Goal: Task Accomplishment & Management: Complete application form

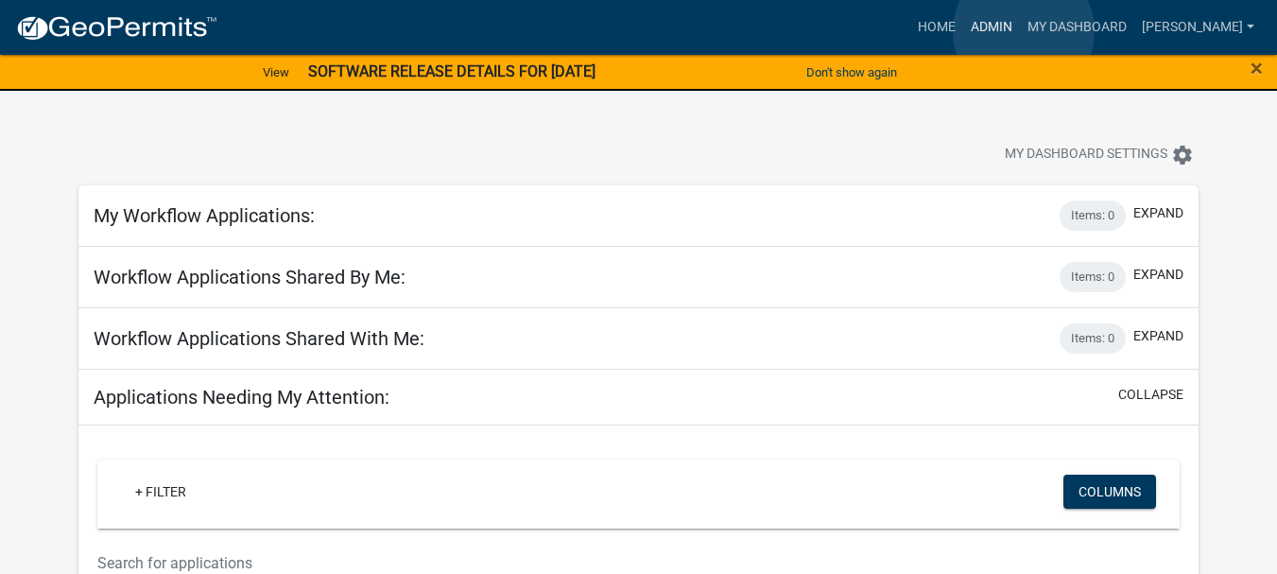
click at [1020, 31] on link "Admin" at bounding box center [991, 27] width 57 height 36
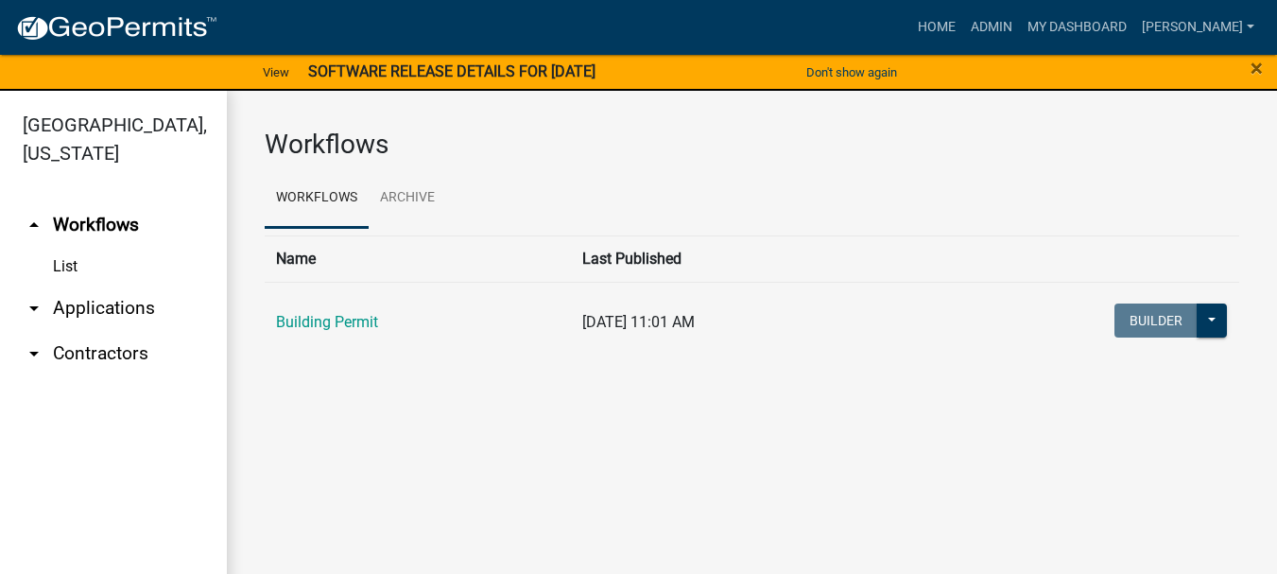
click at [105, 286] on link "arrow_drop_down Applications" at bounding box center [113, 308] width 227 height 45
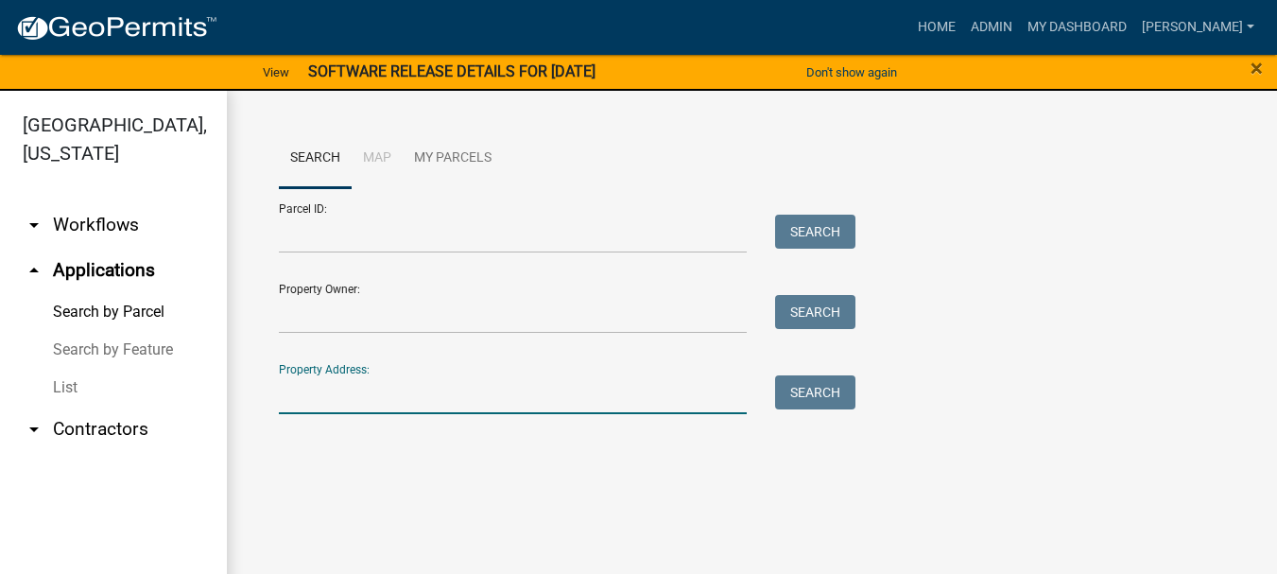
click at [287, 388] on input "Property Address:" at bounding box center [513, 394] width 468 height 39
type input "[STREET_ADDRESS]"
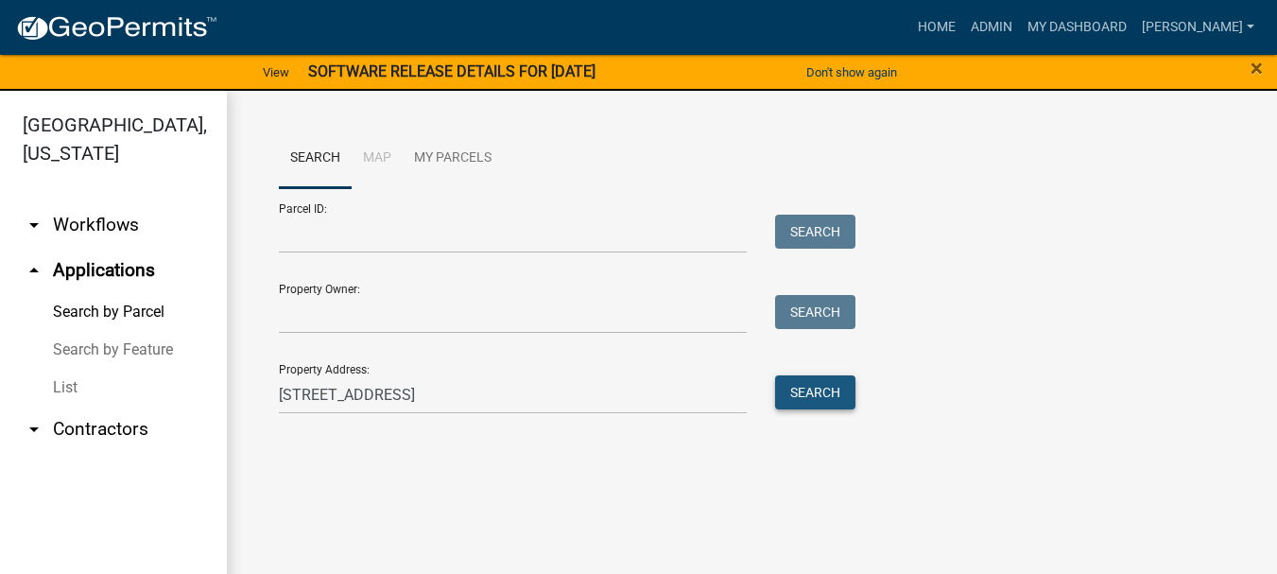
click at [805, 389] on button "Search" at bounding box center [815, 392] width 80 height 34
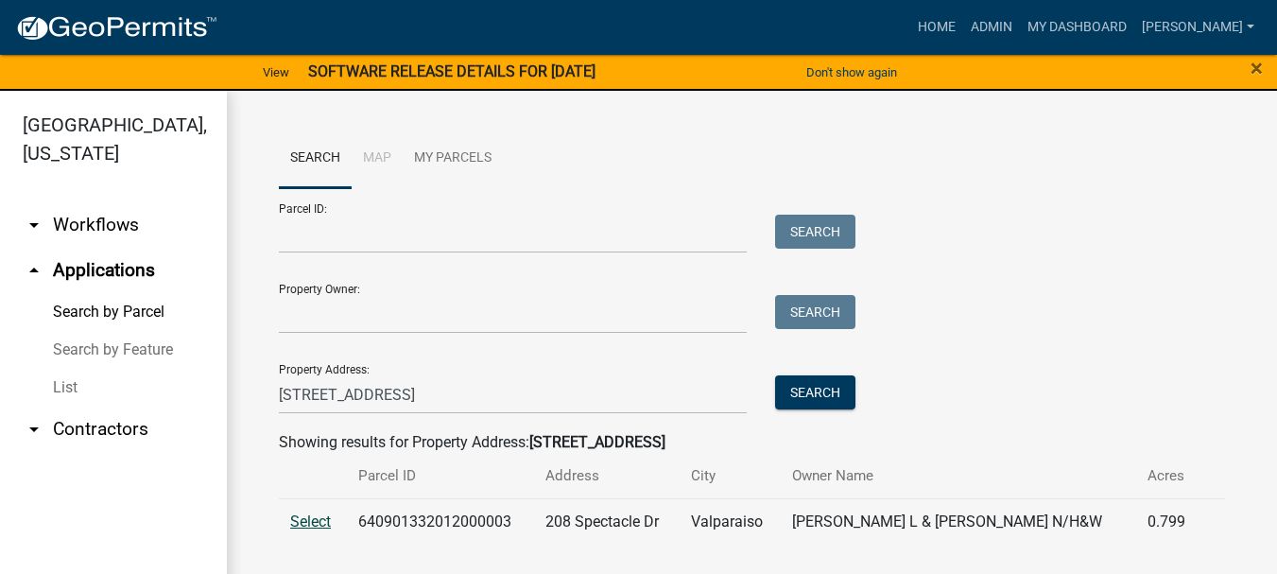
click at [308, 516] on span "Select" at bounding box center [310, 521] width 41 height 18
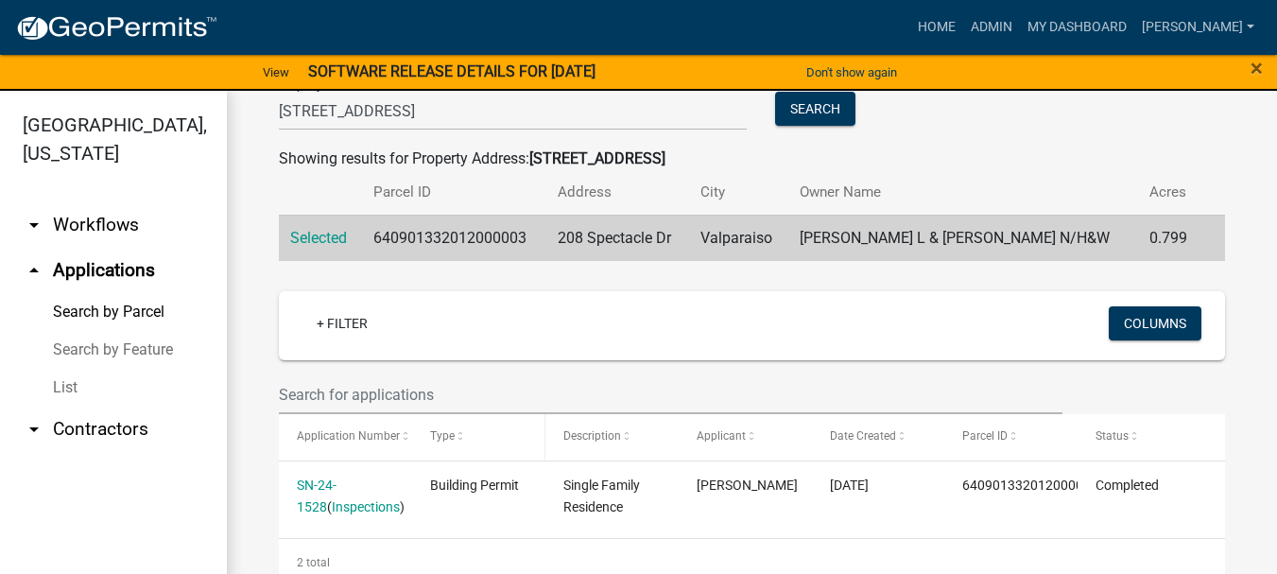
scroll to position [342, 0]
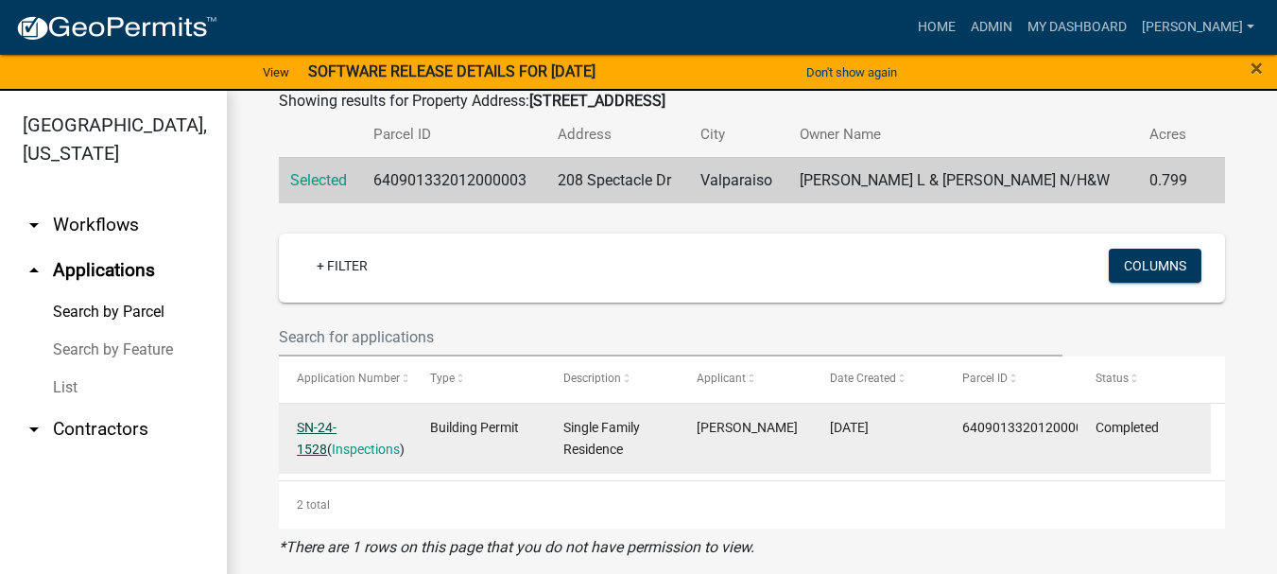
click at [337, 425] on link "SN-24-1528" at bounding box center [317, 438] width 40 height 37
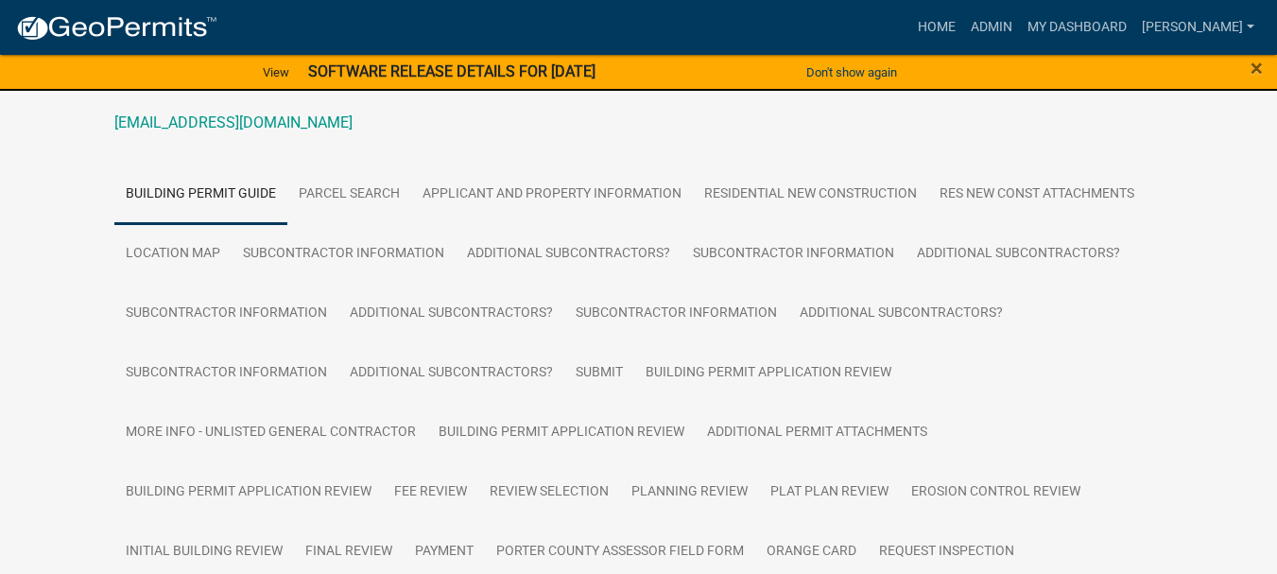
scroll to position [189, 0]
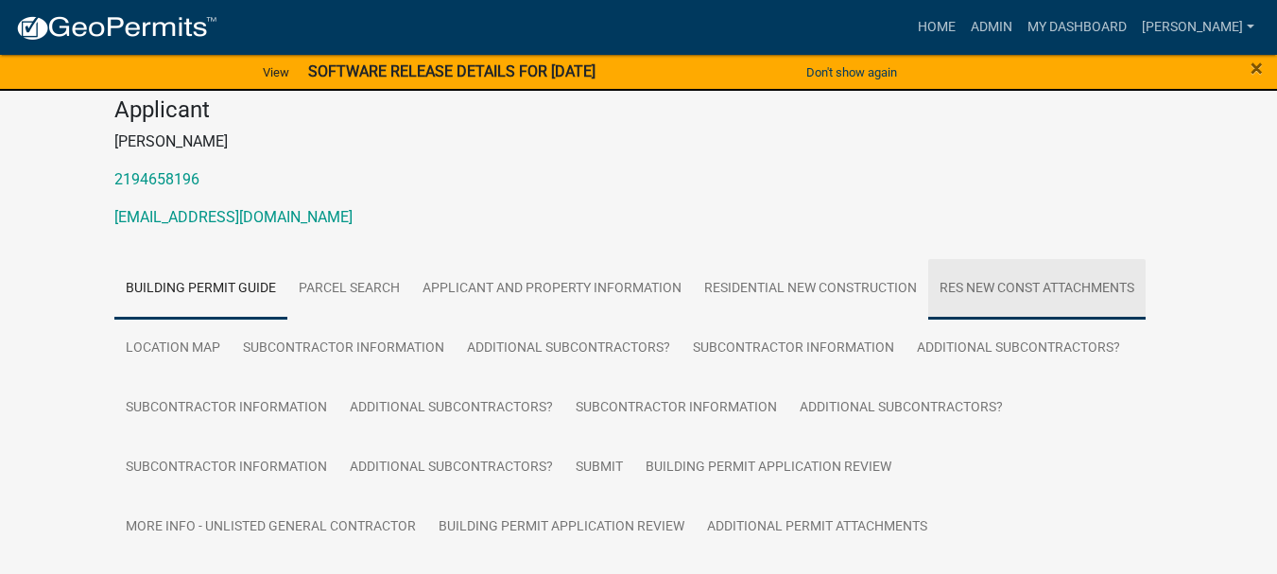
click at [1070, 289] on link "Res New Const Attachments" at bounding box center [1036, 289] width 217 height 61
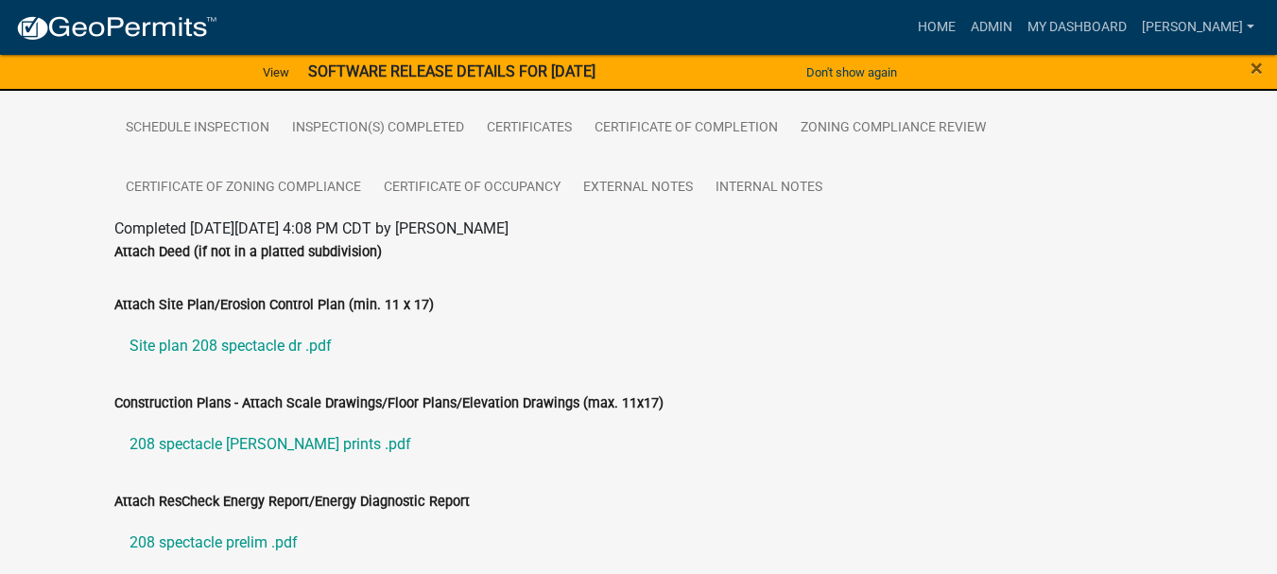
scroll to position [1040, 0]
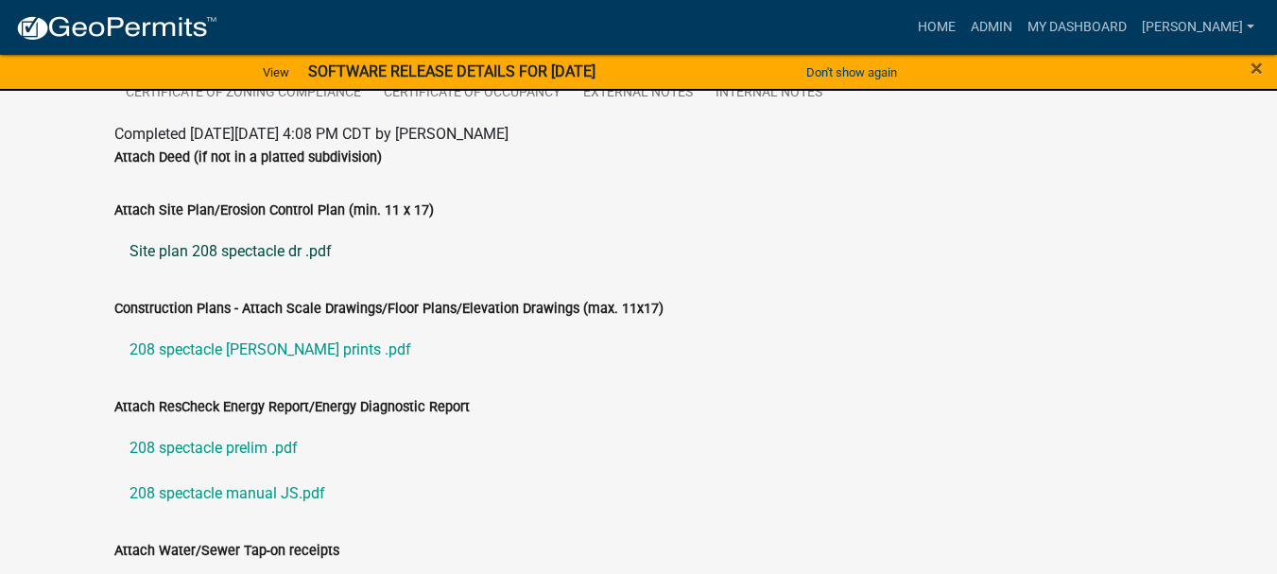
click at [214, 251] on link "Site plan 208 spectacle dr .pdf" at bounding box center [638, 251] width 1049 height 45
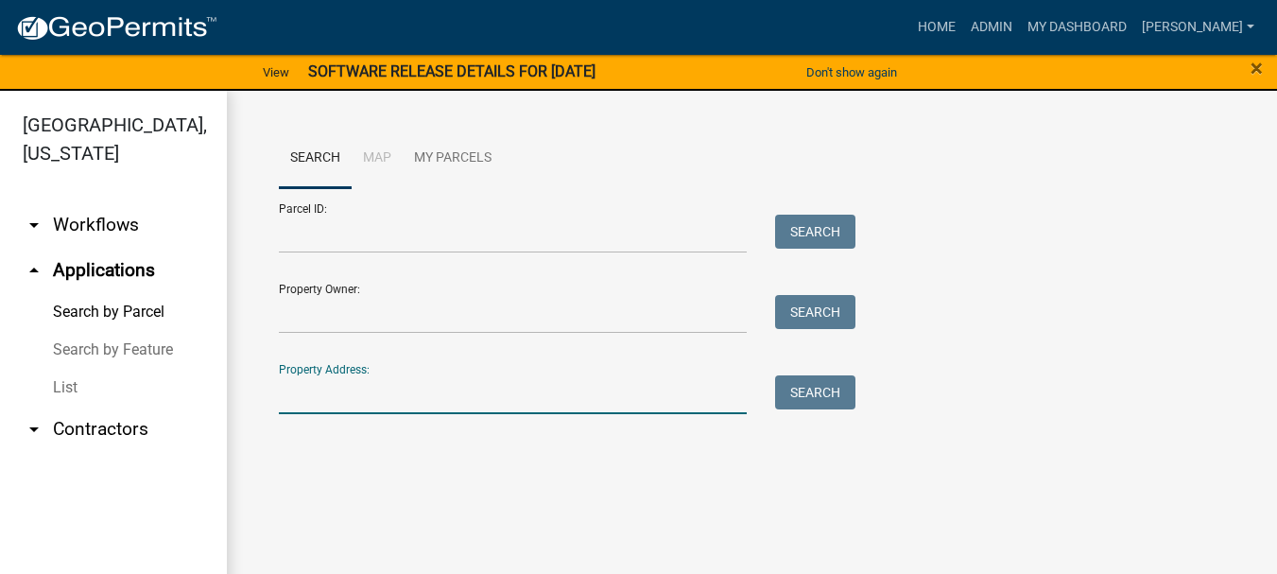
click at [359, 379] on input "Property Address:" at bounding box center [513, 394] width 468 height 39
type input "208 spectacle drive"
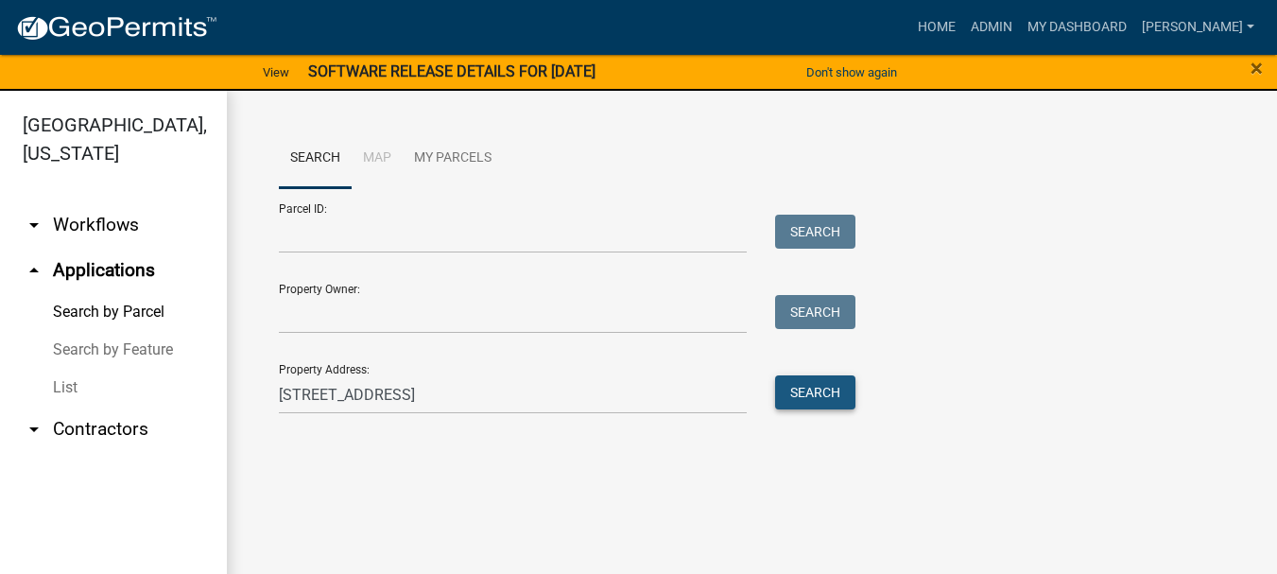
click at [790, 398] on button "Search" at bounding box center [815, 392] width 80 height 34
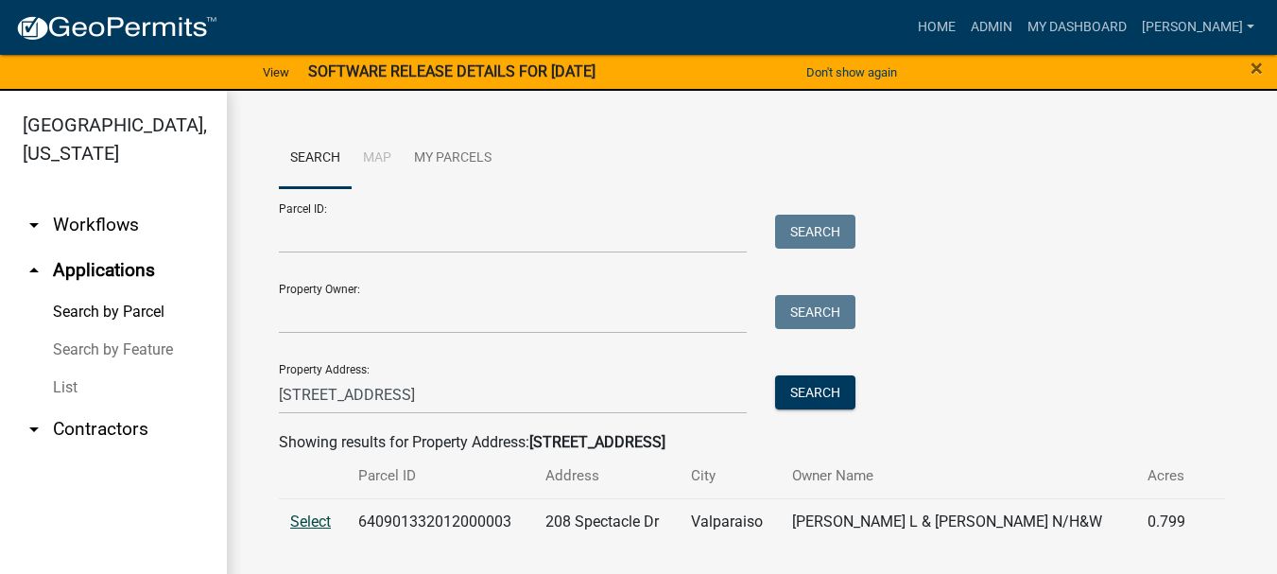
click at [313, 518] on span "Select" at bounding box center [310, 521] width 41 height 18
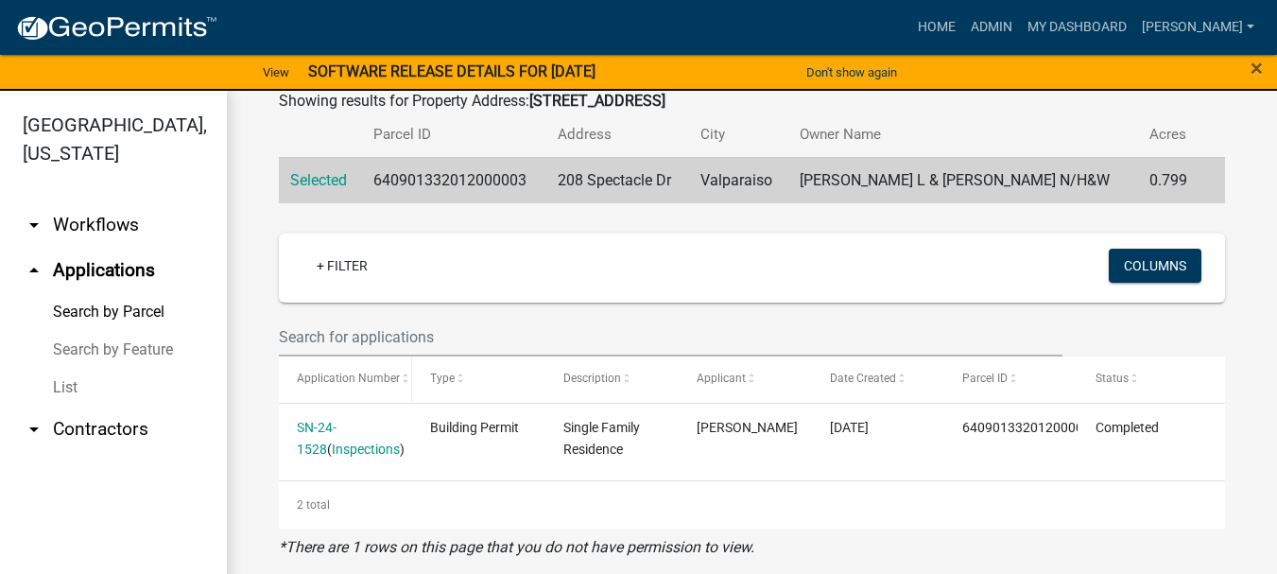
scroll to position [23, 0]
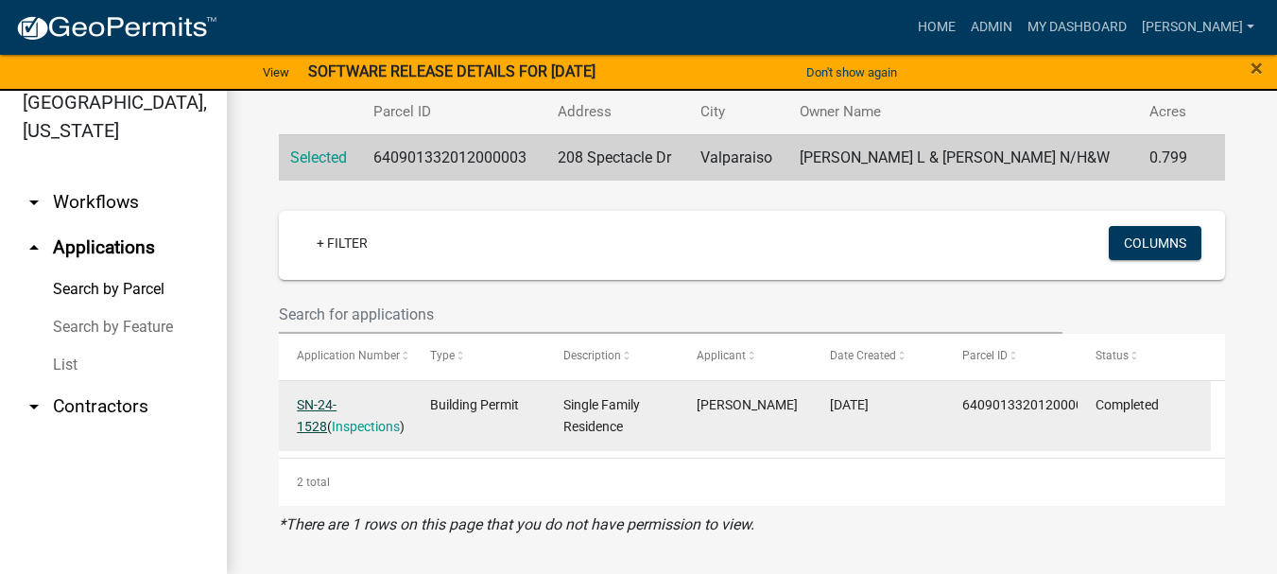
click at [335, 402] on link "SN-24-1528" at bounding box center [317, 415] width 40 height 37
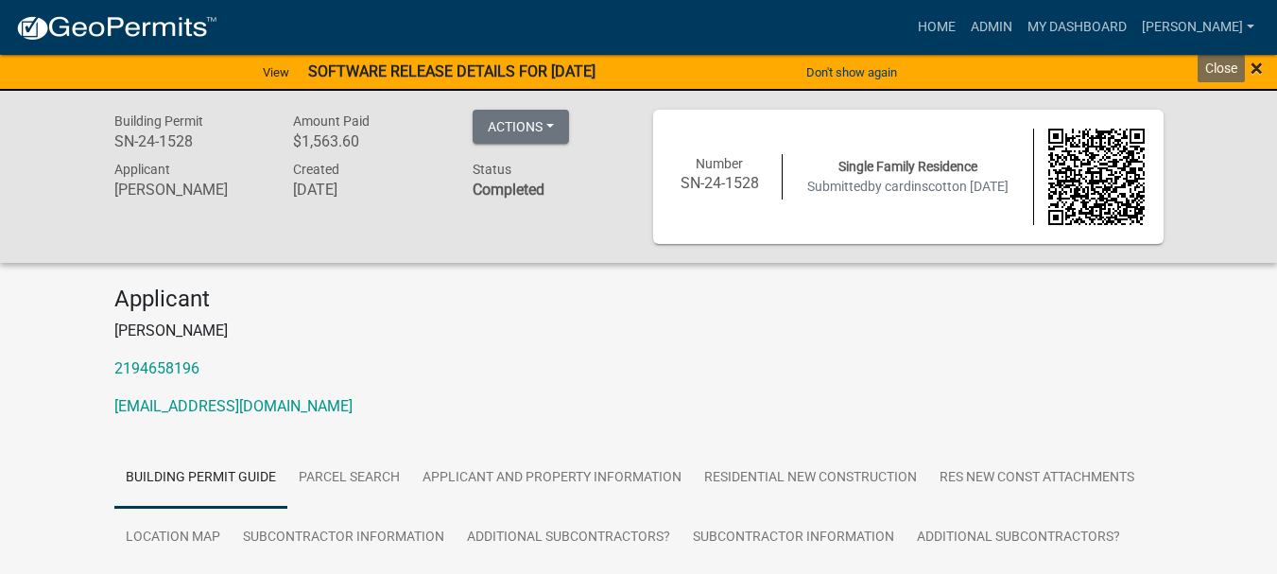
click at [1258, 64] on span "×" at bounding box center [1257, 68] width 12 height 26
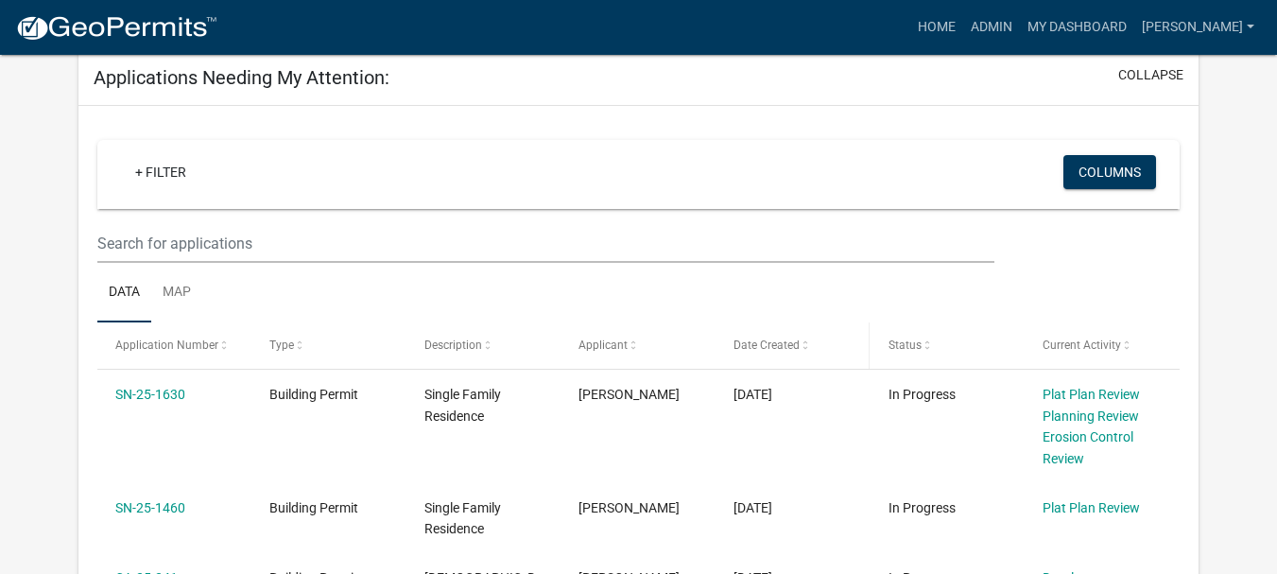
scroll to position [378, 0]
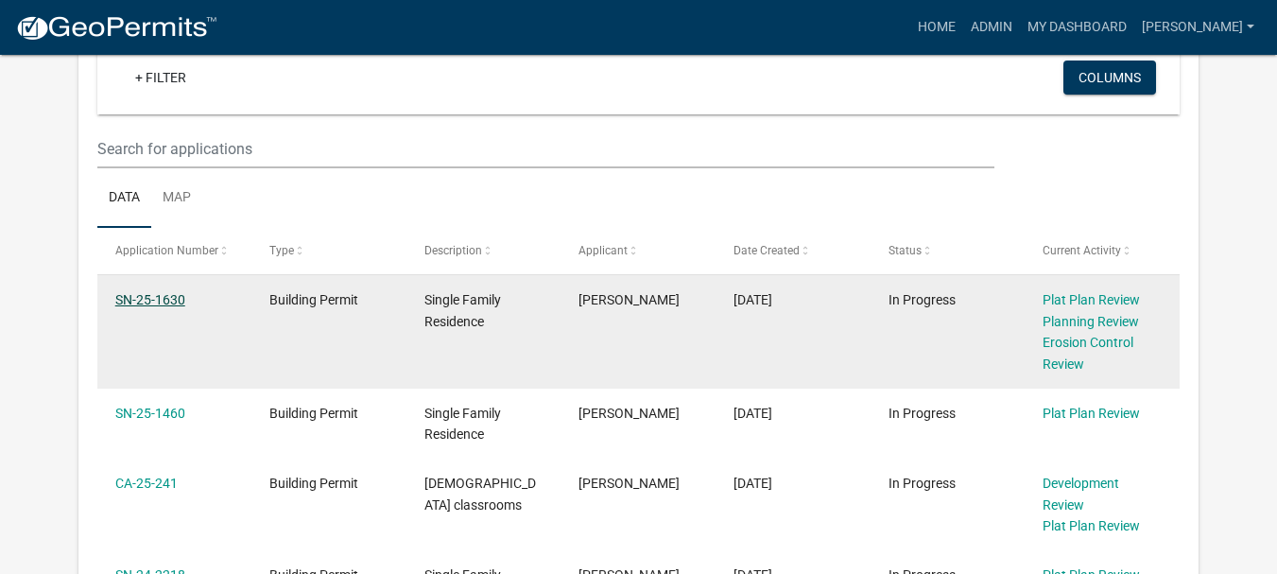
click at [147, 298] on link "SN-25-1630" at bounding box center [150, 299] width 70 height 15
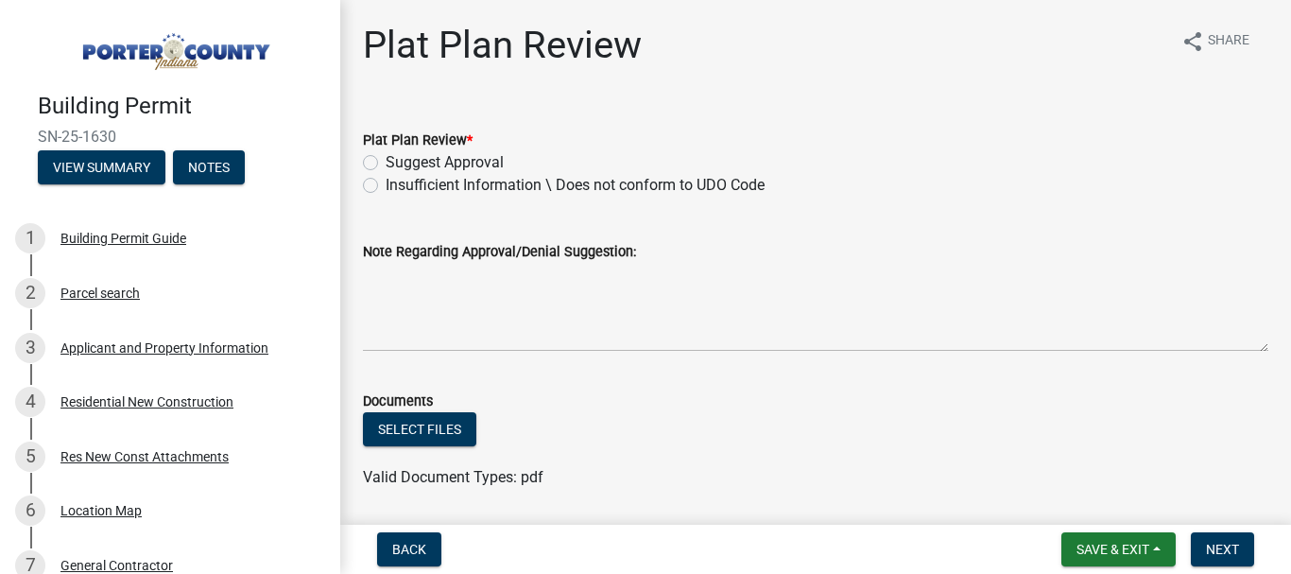
drag, startPoint x: 366, startPoint y: 185, endPoint x: 386, endPoint y: 284, distance: 100.3
click at [386, 186] on label "Insufficient Information \ Does not conform to UDO Code" at bounding box center [575, 185] width 379 height 23
click at [386, 186] on input "Insufficient Information \ Does not conform to UDO Code" at bounding box center [392, 180] width 12 height 12
radio input "true"
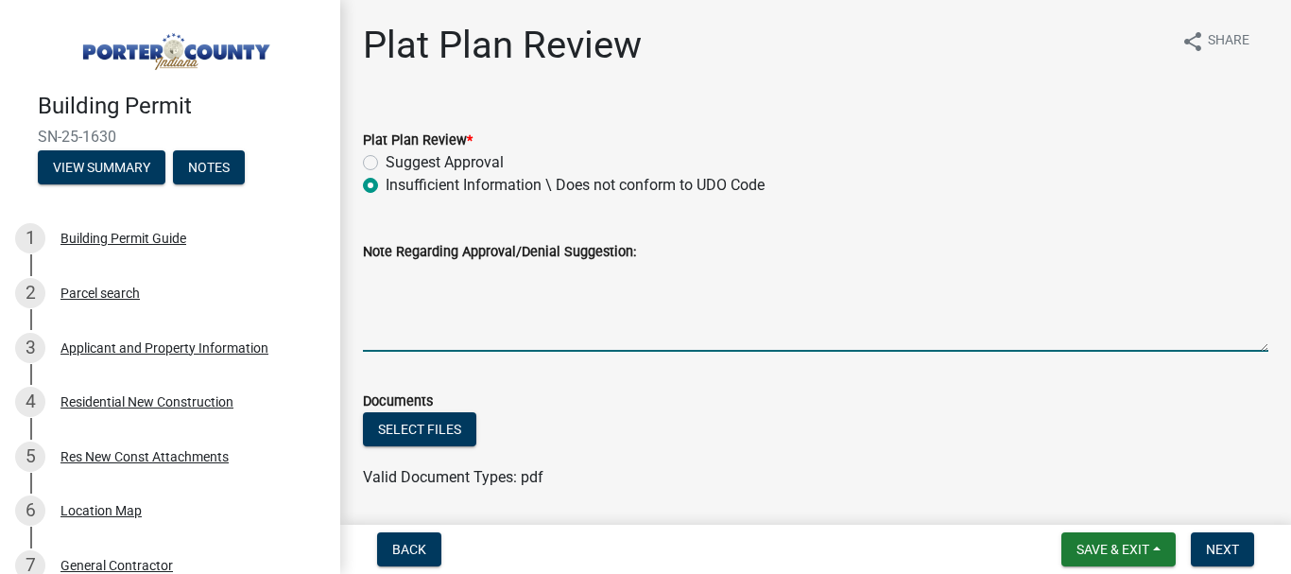
click at [370, 281] on textarea "Note Regarding Approval/Denial Suggestion:" at bounding box center [816, 307] width 906 height 89
type textarea "09/08/2025 RETURN for information"
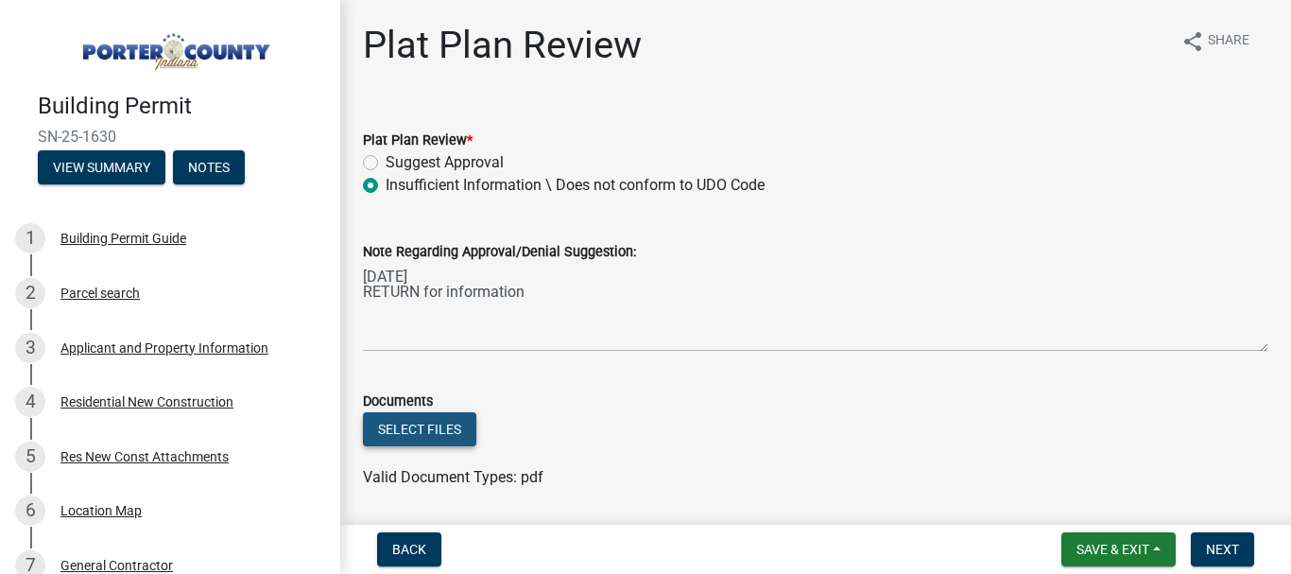
click at [399, 424] on button "Select files" at bounding box center [419, 429] width 113 height 34
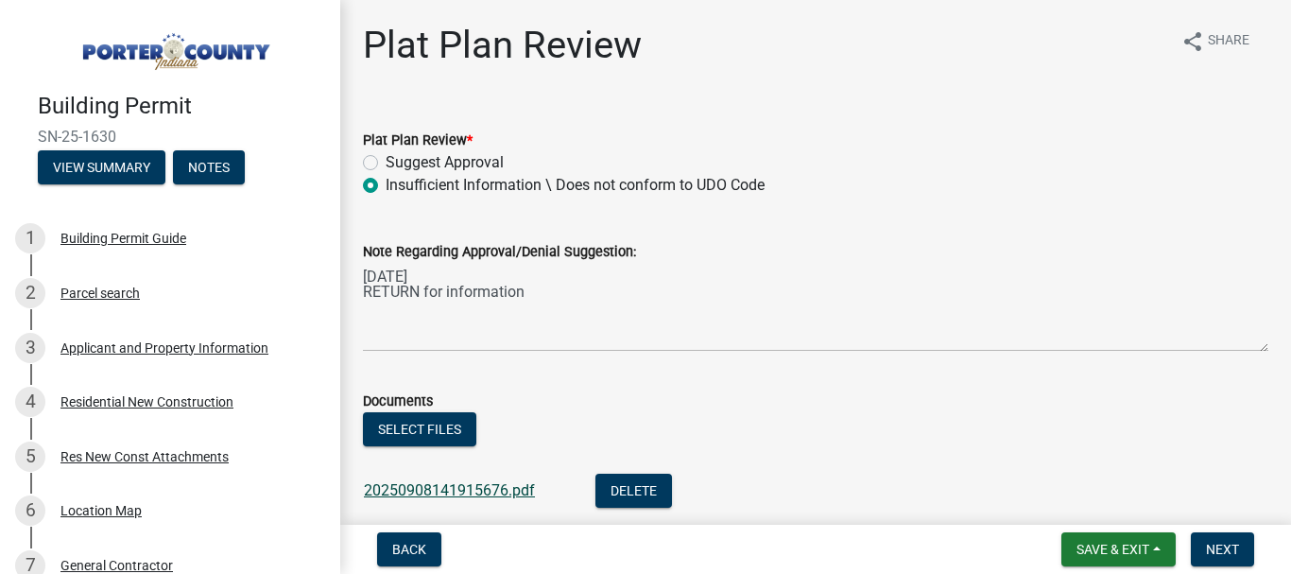
click at [465, 493] on link "20250908141915676.pdf" at bounding box center [449, 490] width 171 height 18
click at [1133, 542] on span "Save & Exit" at bounding box center [1113, 549] width 73 height 15
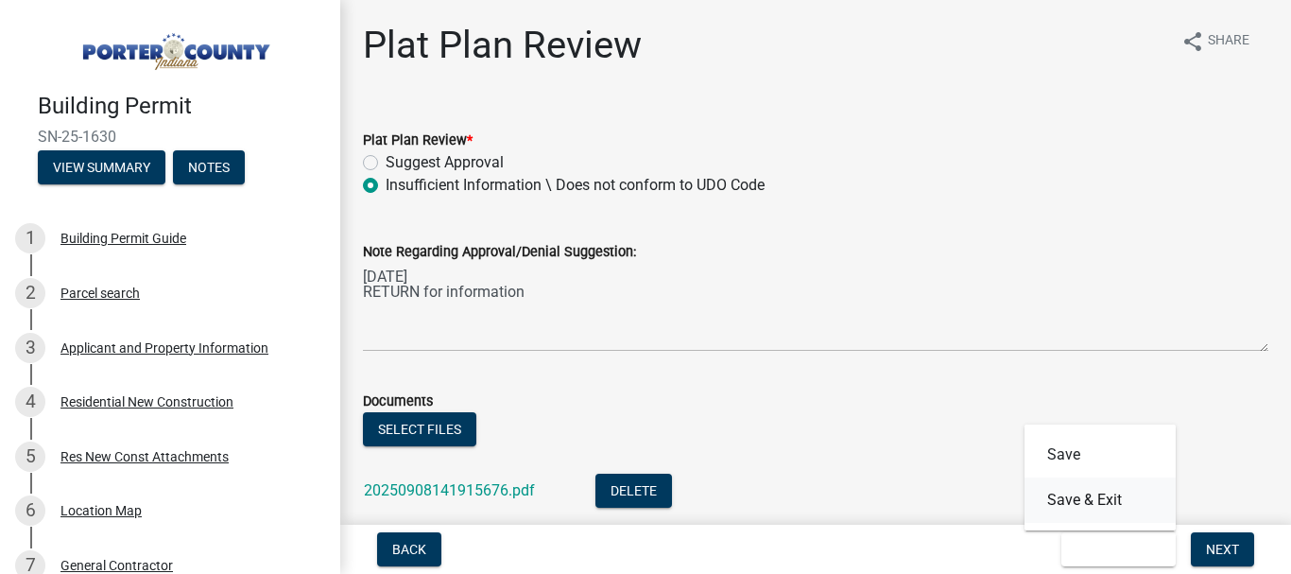
click at [1090, 499] on button "Save & Exit" at bounding box center [1100, 499] width 151 height 45
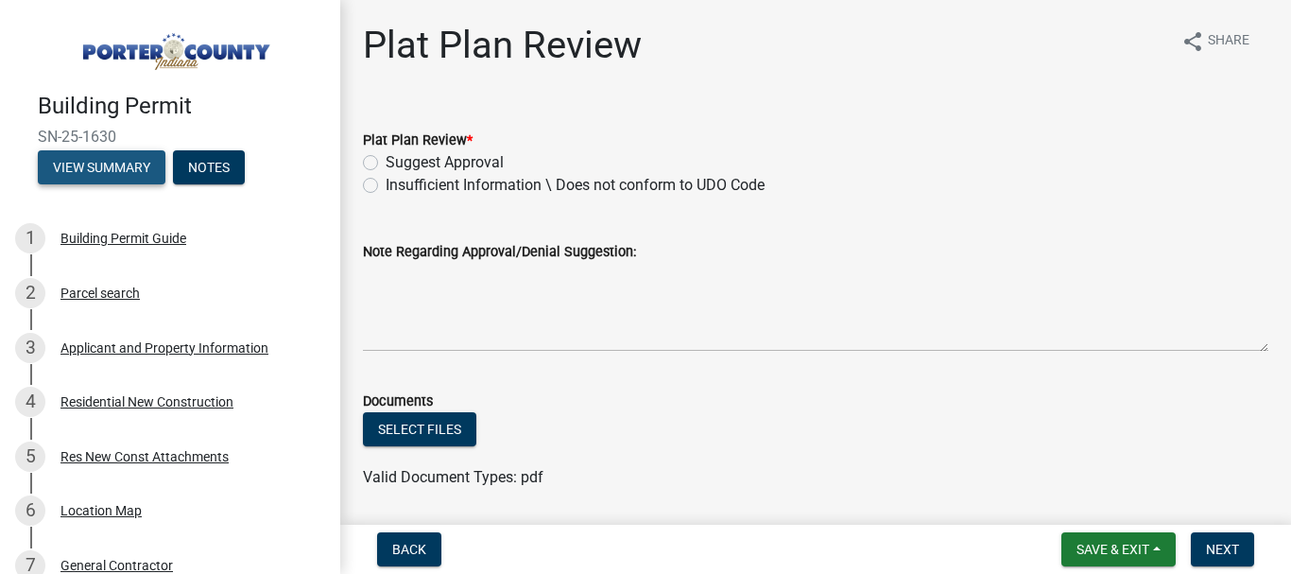
click at [95, 166] on button "View Summary" at bounding box center [102, 167] width 128 height 34
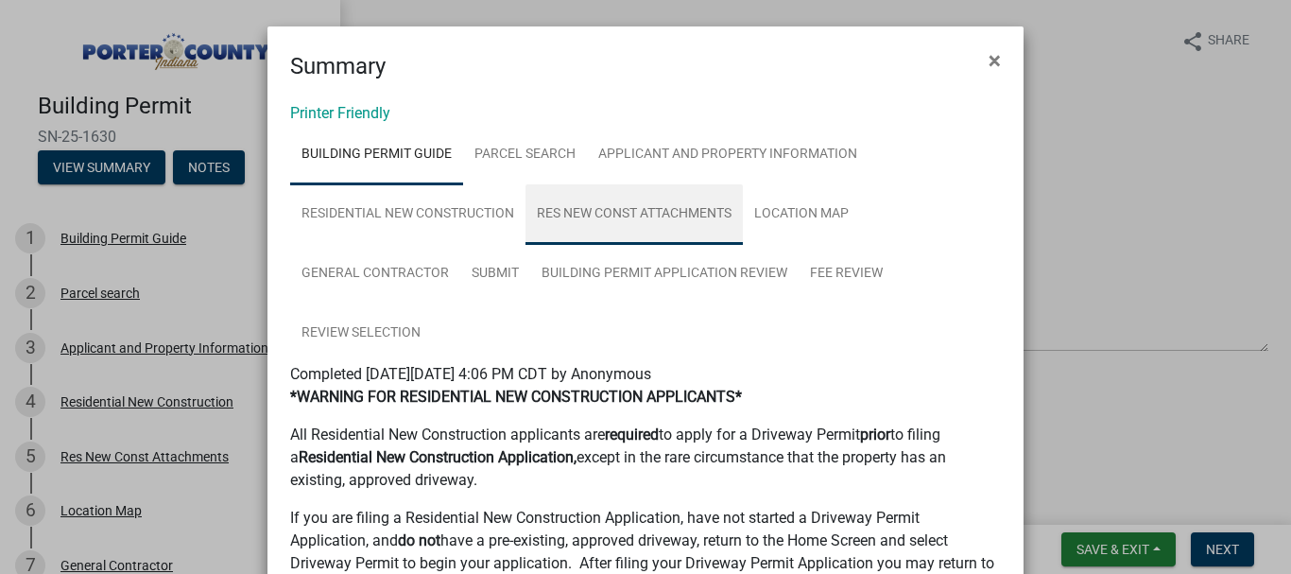
click at [643, 214] on link "Res New Const Attachments" at bounding box center [634, 214] width 217 height 61
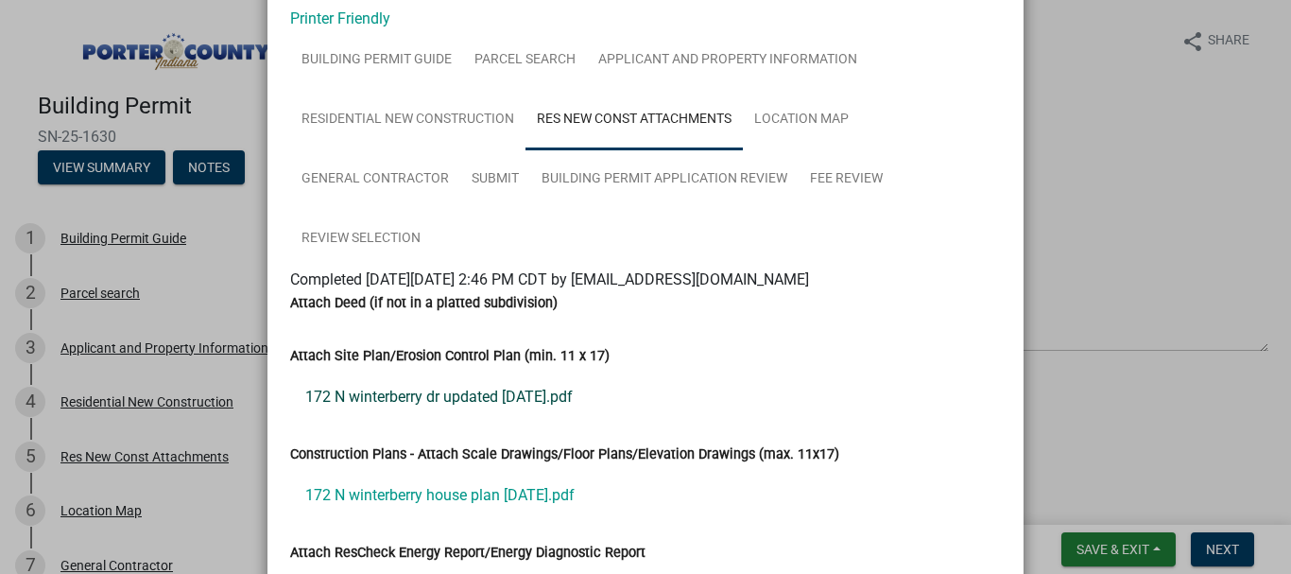
scroll to position [189, 0]
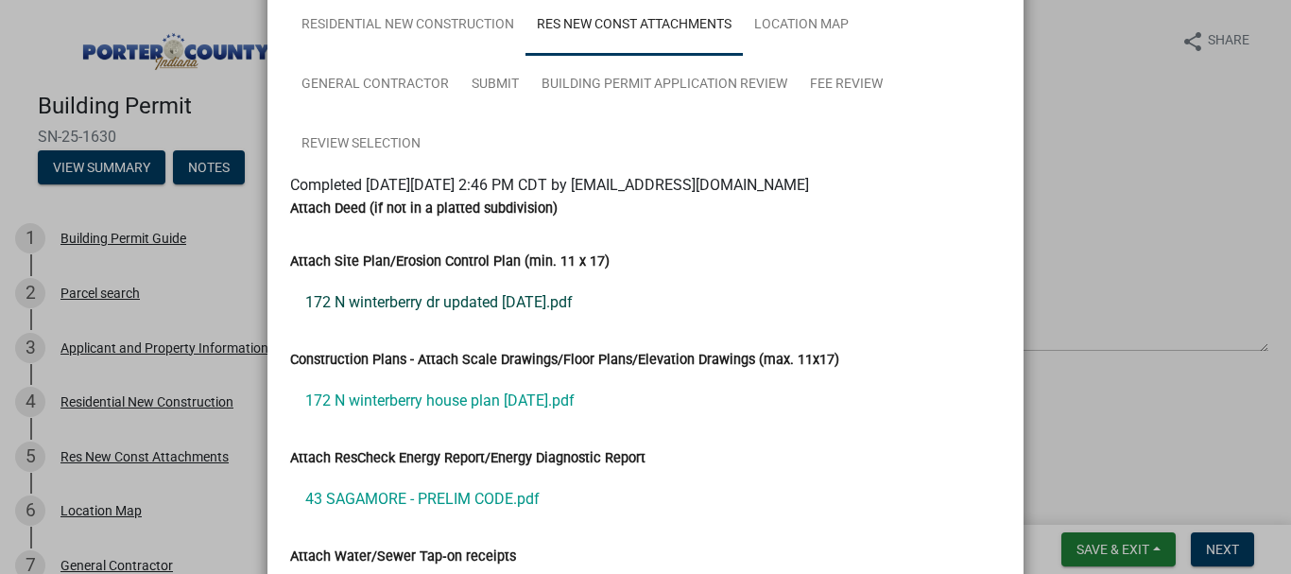
click at [407, 304] on link "172 N winterberry dr updated [DATE].pdf" at bounding box center [645, 302] width 711 height 45
